Goal: Information Seeking & Learning: Learn about a topic

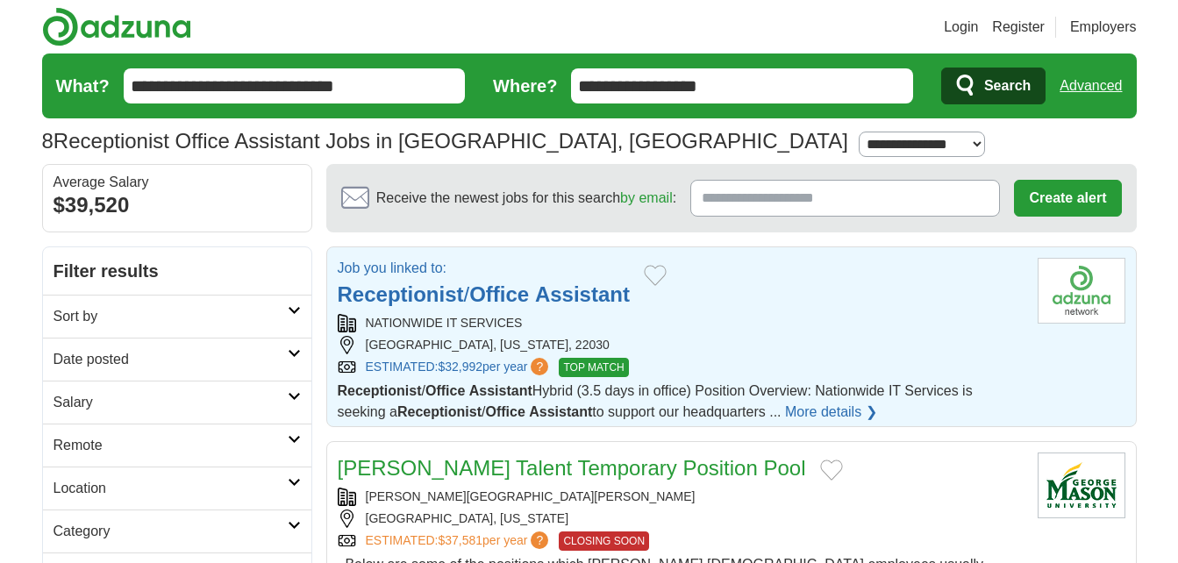
click at [576, 290] on strong "Assistant" at bounding box center [582, 295] width 95 height 24
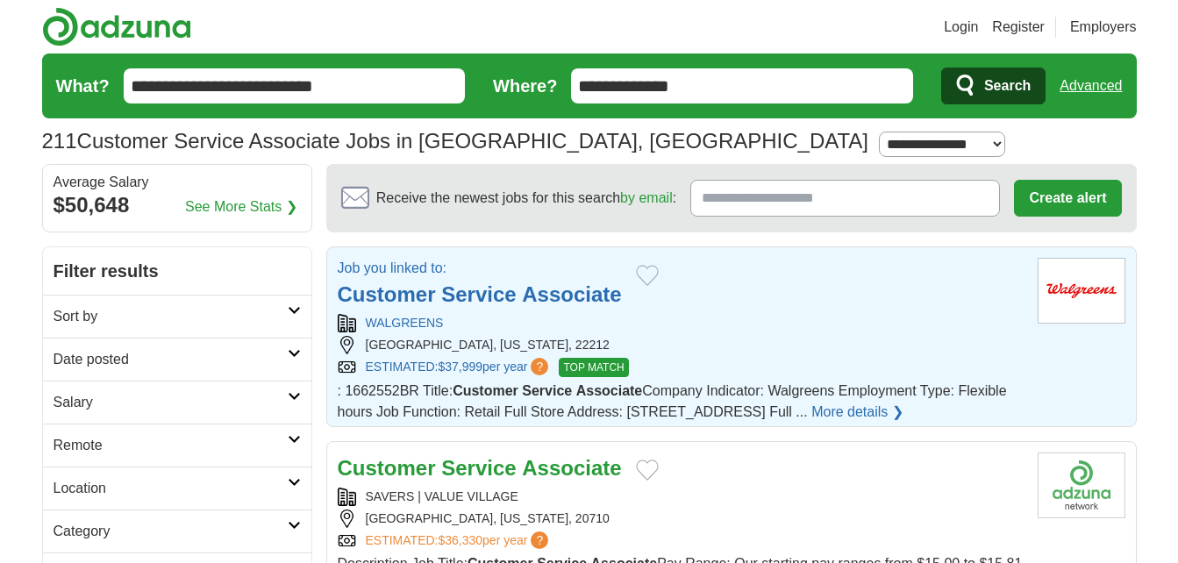
click at [494, 296] on strong "Service" at bounding box center [478, 295] width 75 height 24
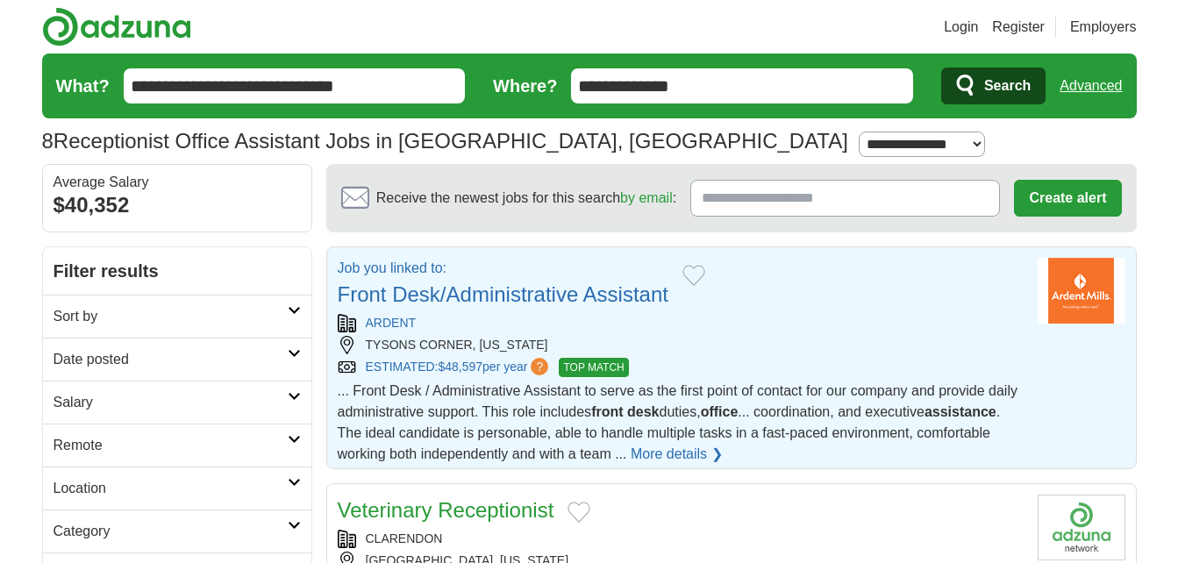
click at [587, 299] on link "Front Desk/Administrative Assistant" at bounding box center [503, 295] width 331 height 24
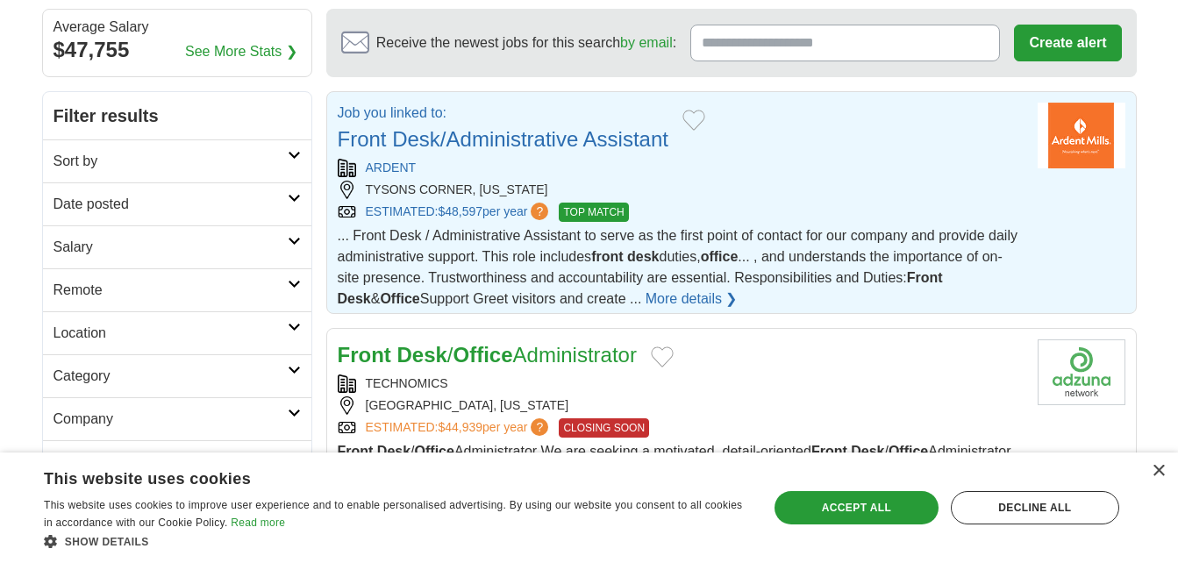
scroll to position [240, 0]
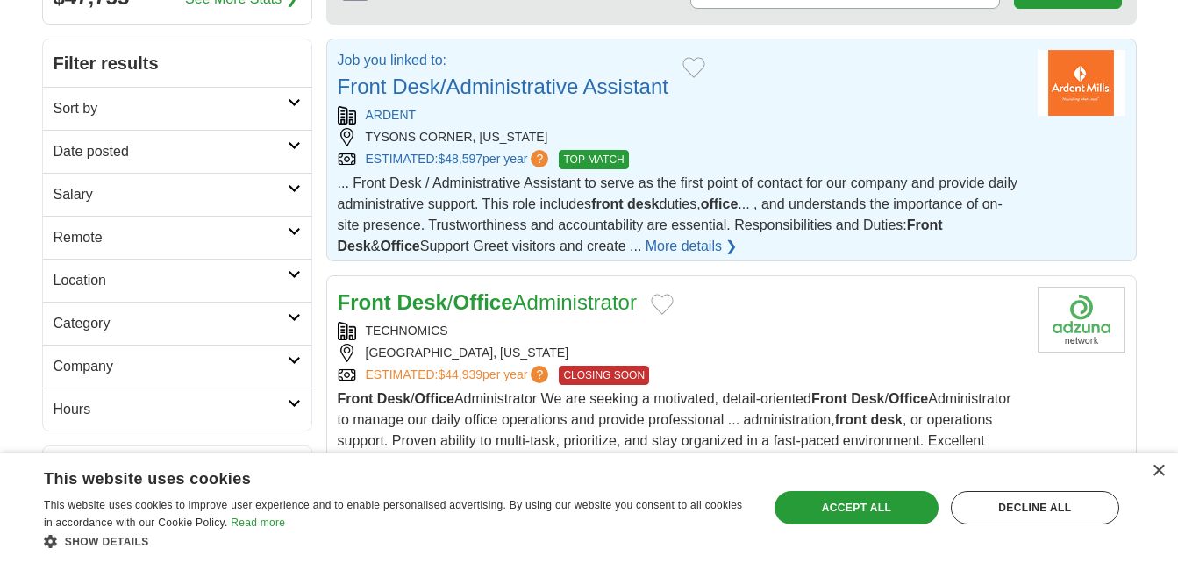
click at [450, 82] on link "Front Desk/Administrative Assistant" at bounding box center [503, 87] width 331 height 24
